Goal: Find specific page/section: Find specific page/section

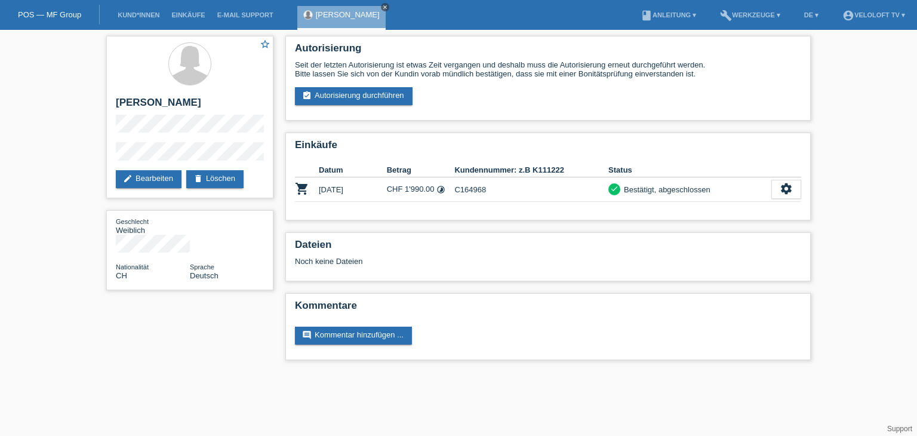
click at [382, 8] on icon "close" at bounding box center [385, 7] width 6 height 6
click at [139, 10] on li "Kund*innen" at bounding box center [139, 15] width 54 height 30
click at [142, 22] on li "Kund*innen" at bounding box center [139, 15] width 54 height 30
click at [146, 19] on link "Kund*innen" at bounding box center [139, 14] width 54 height 7
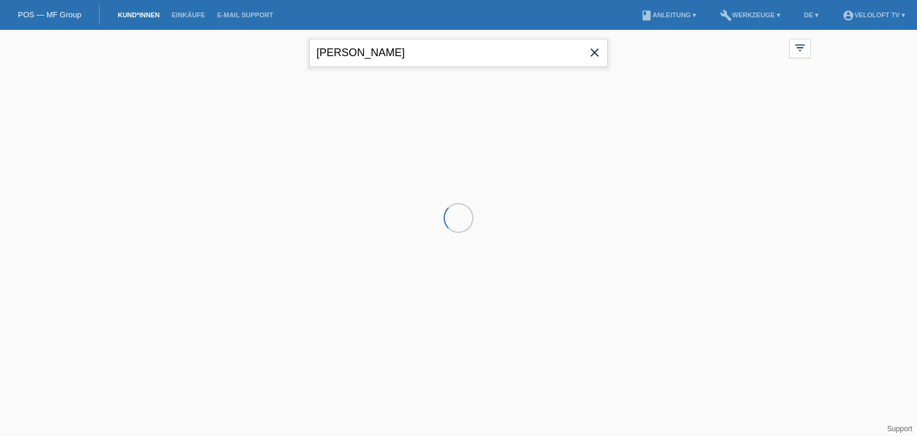
click at [437, 46] on input "Gabriela Hirschi" at bounding box center [458, 53] width 299 height 28
paste input "[PERSON_NAME]"
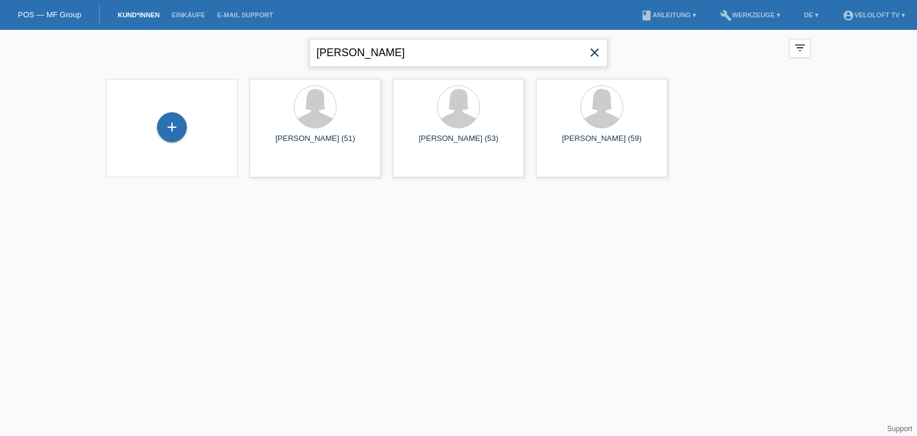
click at [359, 52] on input "[PERSON_NAME]" at bounding box center [458, 53] width 299 height 28
type input "Michael Wieser"
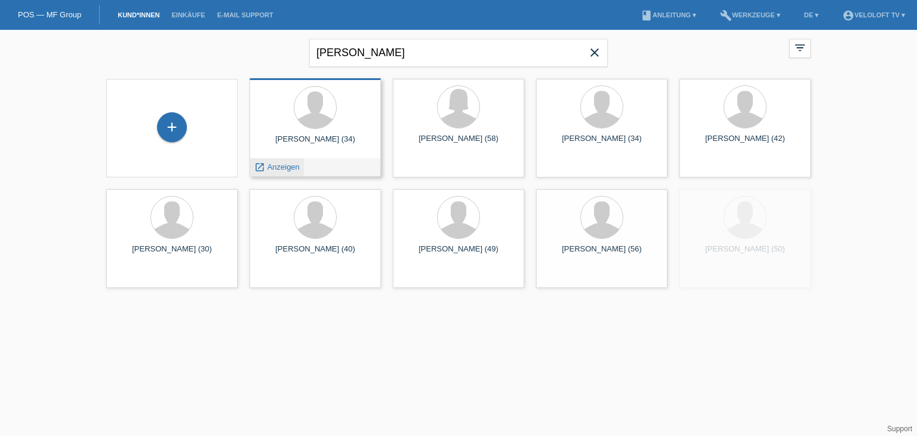
click at [289, 171] on span "Anzeigen" at bounding box center [284, 166] width 32 height 9
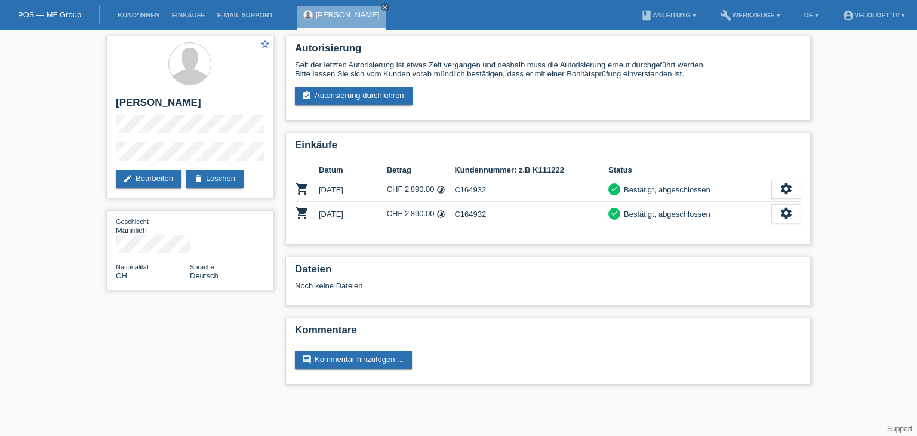
click at [368, 10] on link "[PERSON_NAME]" at bounding box center [348, 14] width 64 height 9
click at [143, 14] on link "Kund*innen" at bounding box center [139, 14] width 54 height 7
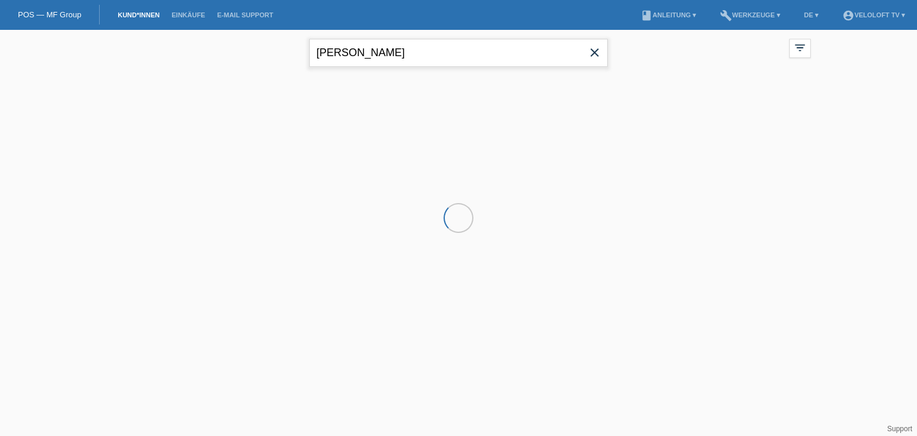
click at [409, 45] on input "[PERSON_NAME]" at bounding box center [458, 53] width 299 height 28
click at [409, 45] on input "Michael Wieser" at bounding box center [458, 53] width 299 height 28
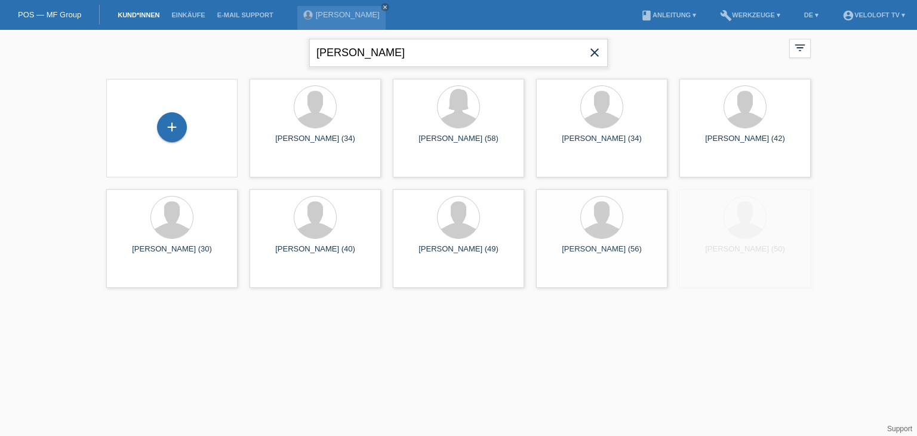
paste input "Peter Hafn"
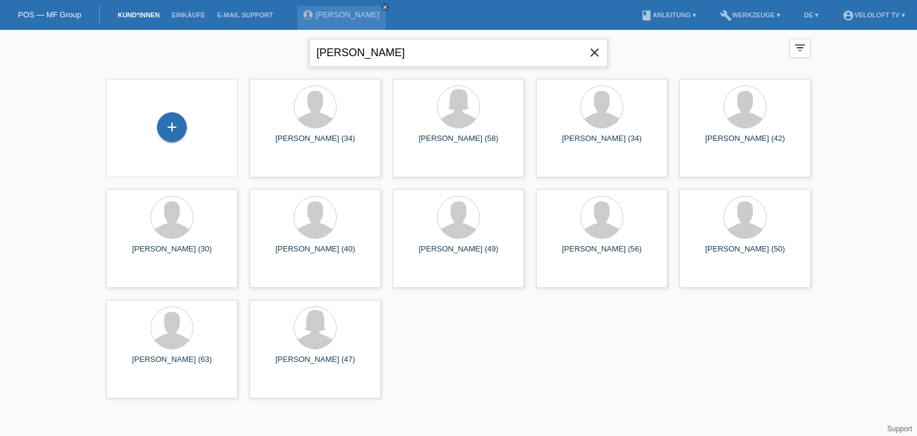
click at [401, 55] on input "[PERSON_NAME]" at bounding box center [458, 53] width 299 height 28
type input "[PERSON_NAME]"
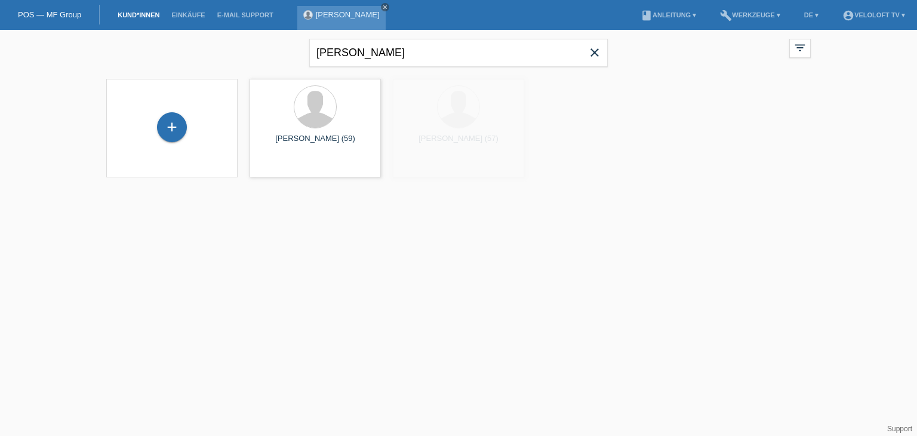
click at [382, 7] on icon "close" at bounding box center [385, 7] width 6 height 6
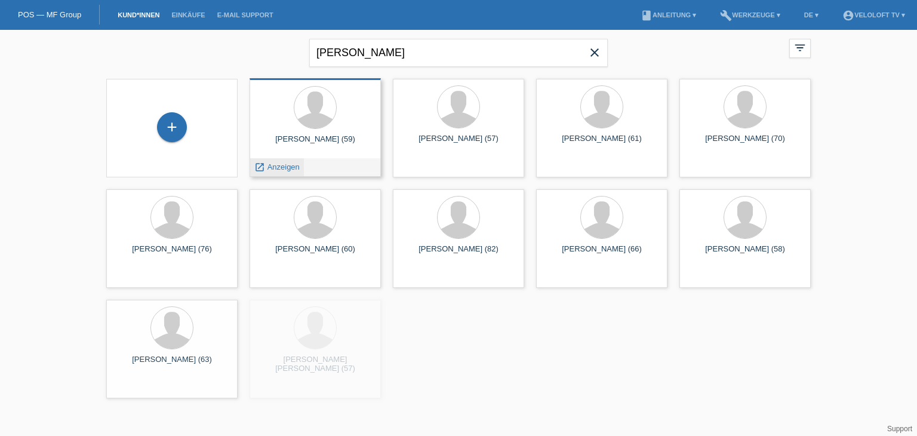
click at [288, 164] on span "Anzeigen" at bounding box center [284, 166] width 32 height 9
